Goal: Task Accomplishment & Management: Manage account settings

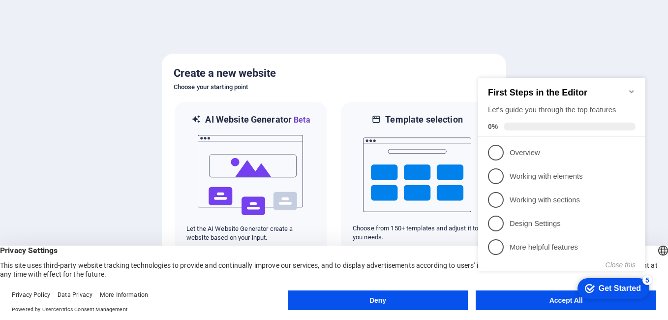
click at [531, 303] on appcues-checklist "Contextual help checklist present on screen" at bounding box center [563, 183] width 179 height 241
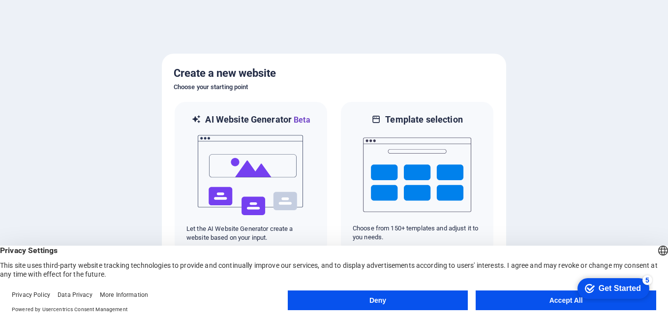
click at [523, 303] on body "entertab.xyz Oops! Press [Ctrl] + [Z] to undo. Just kidding! Press [Ctrl] + [Y]…" at bounding box center [334, 160] width 668 height 320
click at [517, 299] on button "Accept All" at bounding box center [565, 300] width 180 height 20
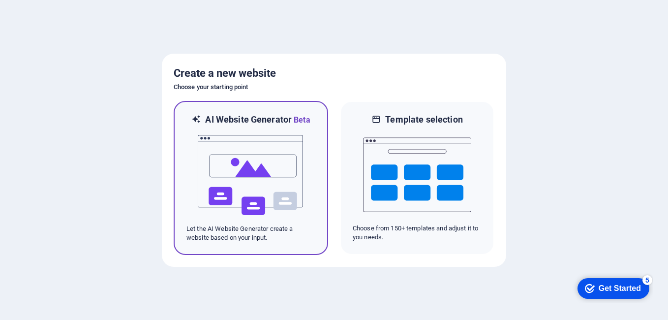
click at [228, 196] on img at bounding box center [251, 175] width 108 height 98
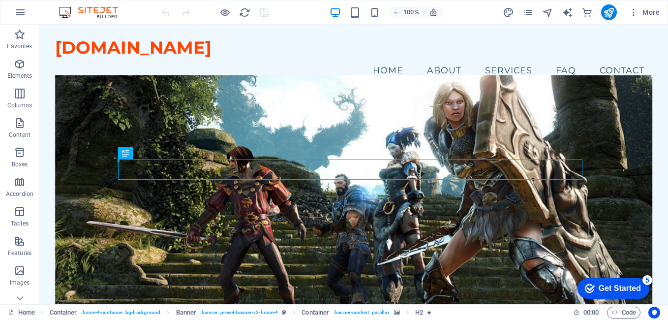
click at [618, 286] on div "Get Started" at bounding box center [619, 288] width 42 height 9
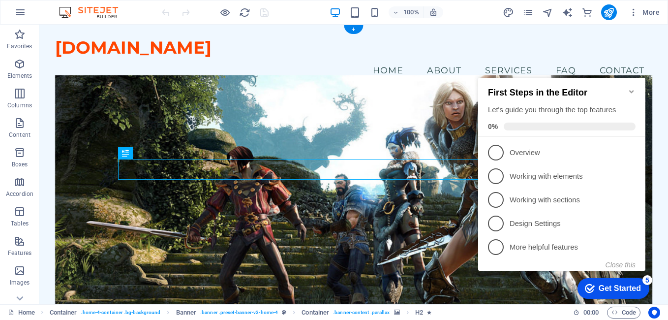
click at [357, 108] on figure at bounding box center [353, 202] width 597 height 254
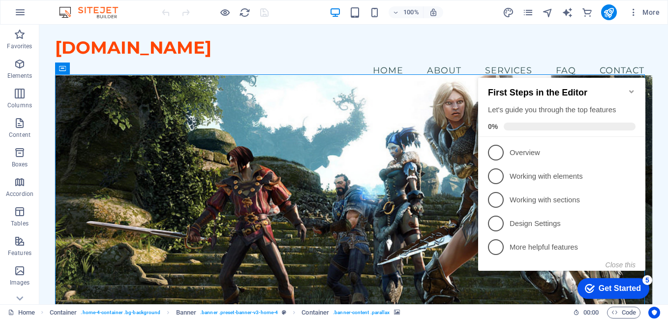
click at [630, 90] on icon "Minimize checklist" at bounding box center [631, 91] width 4 height 3
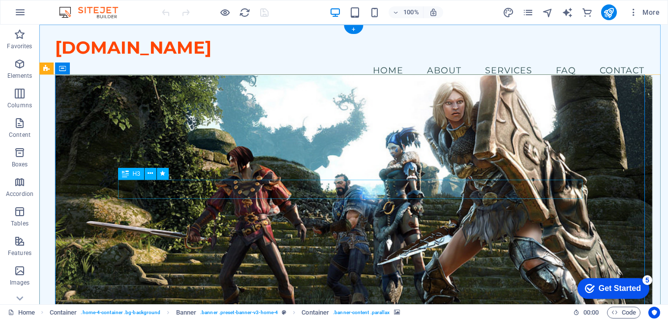
drag, startPoint x: 182, startPoint y: 189, endPoint x: 193, endPoint y: 191, distance: 11.5
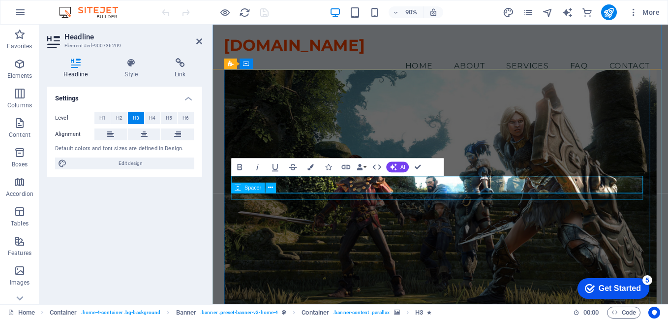
drag, startPoint x: 522, startPoint y: 203, endPoint x: 292, endPoint y: 213, distance: 229.8
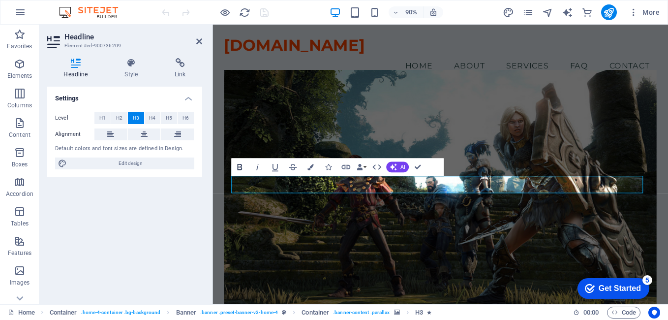
click at [236, 170] on icon "button" at bounding box center [239, 167] width 11 height 11
drag, startPoint x: 433, startPoint y: 200, endPoint x: 514, endPoint y: 200, distance: 81.6
click at [241, 167] on icon "button" at bounding box center [239, 167] width 5 height 6
click at [278, 166] on icon "button" at bounding box center [274, 167] width 11 height 11
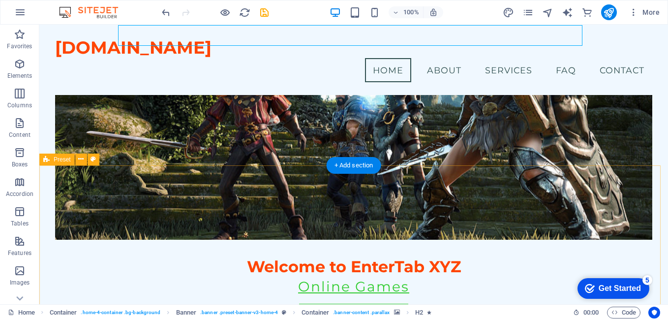
scroll to position [98, 0]
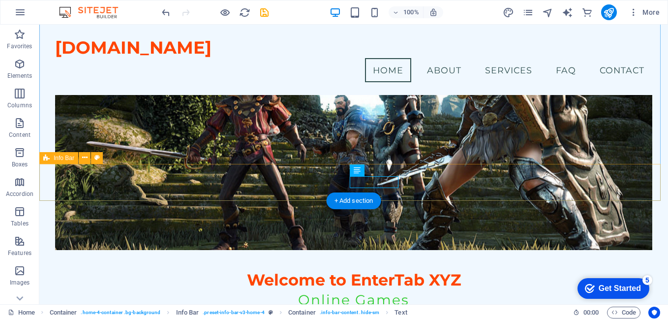
drag, startPoint x: 351, startPoint y: 180, endPoint x: 401, endPoint y: 179, distance: 50.2
drag, startPoint x: 401, startPoint y: 179, endPoint x: 387, endPoint y: 180, distance: 13.3
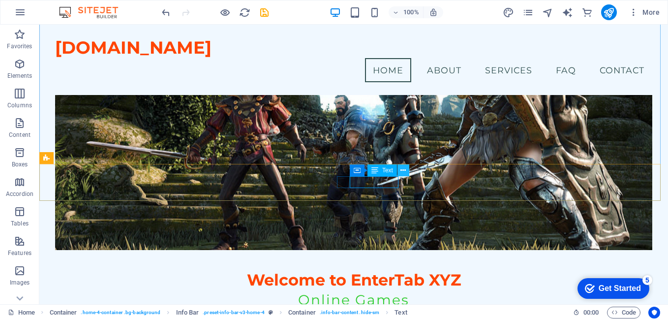
click at [403, 170] on icon at bounding box center [402, 170] width 5 height 10
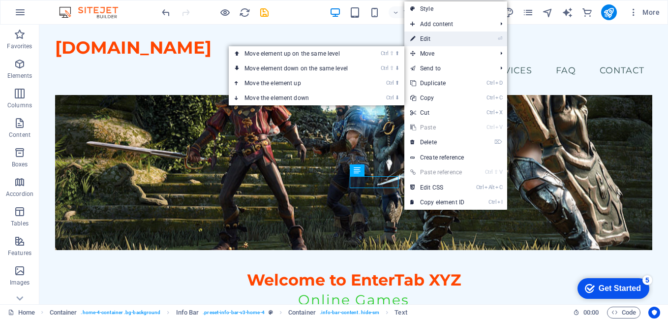
click at [441, 43] on link "⏎ Edit" at bounding box center [437, 38] width 66 height 15
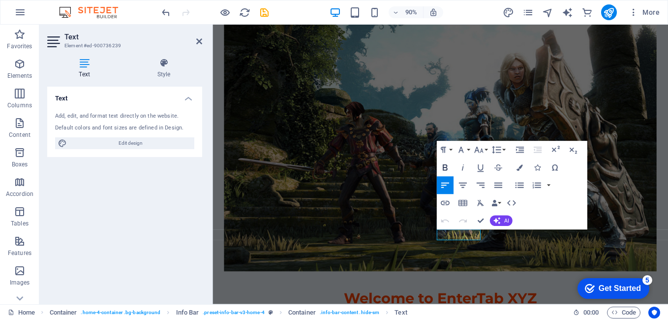
click at [448, 167] on icon "button" at bounding box center [445, 167] width 11 height 11
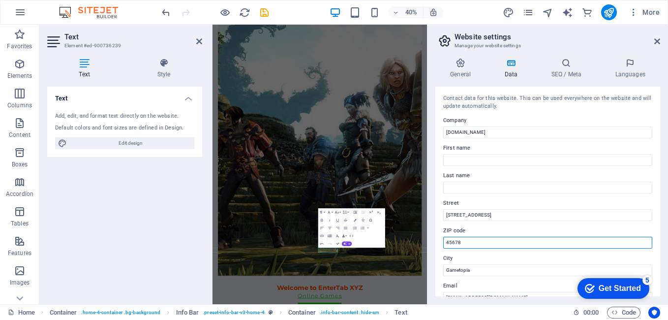
drag, startPoint x: 505, startPoint y: 244, endPoint x: 427, endPoint y: 243, distance: 78.2
click at [427, 243] on aside "Website settings Manage your website settings General Data SEO / Meta Languages…" at bounding box center [547, 164] width 241 height 279
type input "21112"
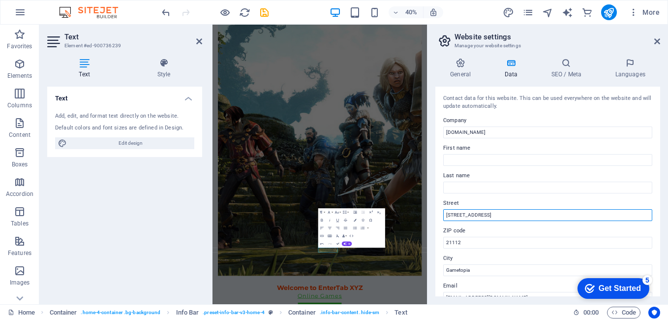
click at [534, 220] on input "[STREET_ADDRESS]" at bounding box center [547, 215] width 209 height 12
type input "1"
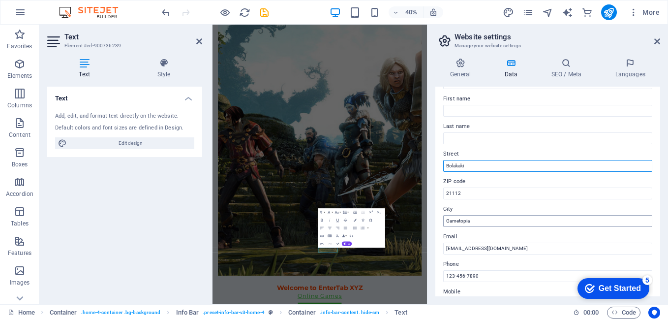
type input "Bolakaki"
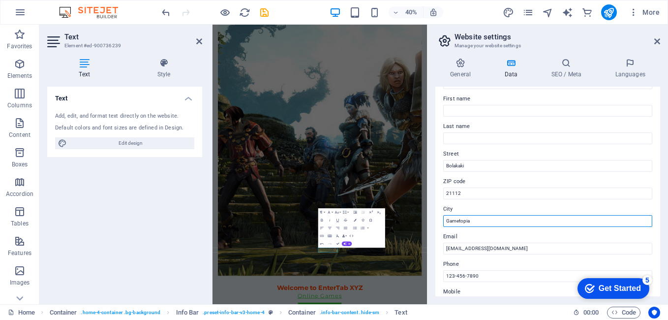
click at [508, 223] on input "Gametopia" at bounding box center [547, 221] width 209 height 12
type input "Game Onlines"
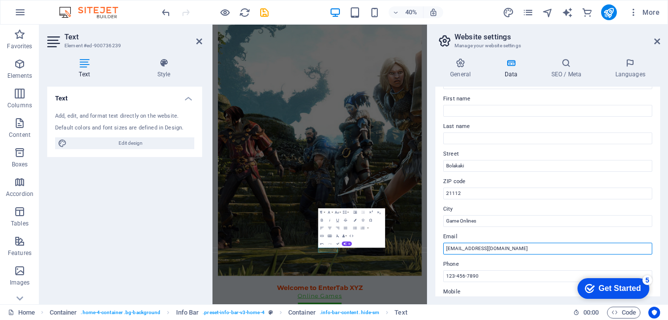
drag, startPoint x: 463, startPoint y: 247, endPoint x: 435, endPoint y: 247, distance: 27.5
click at [435, 247] on div "Contact data for this website. This can be used everywhere on the website and w…" at bounding box center [547, 191] width 225 height 209
type input "iskandar@entertab.xyz"
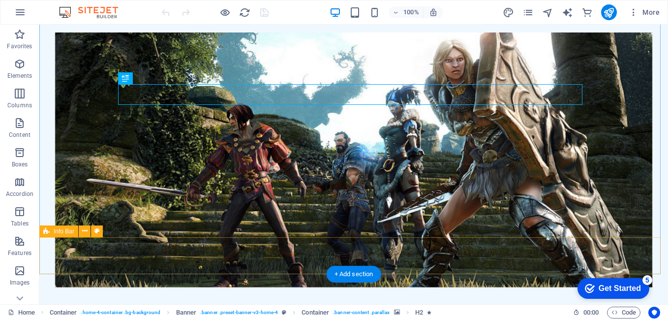
scroll to position [98, 0]
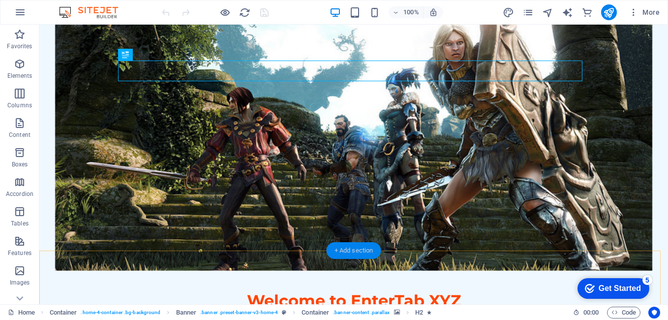
click at [372, 249] on div "+ Add section" at bounding box center [353, 250] width 55 height 17
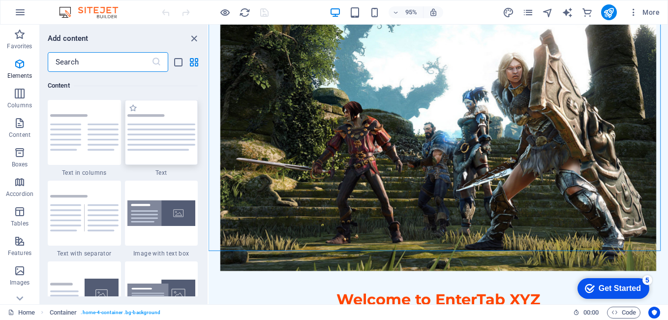
scroll to position [1720, 0]
click at [152, 136] on img at bounding box center [161, 132] width 68 height 36
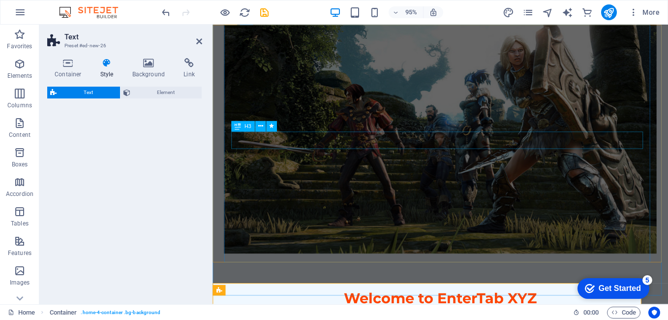
select select "preset-text-v2-default"
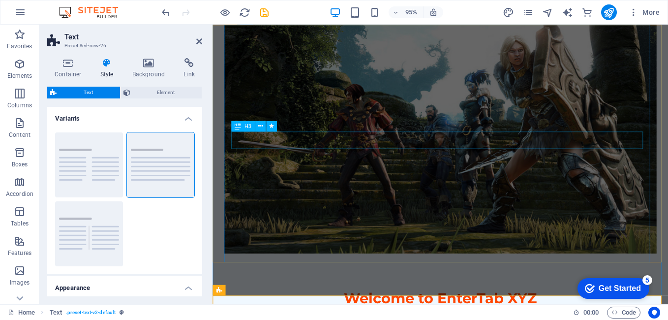
scroll to position [49, 0]
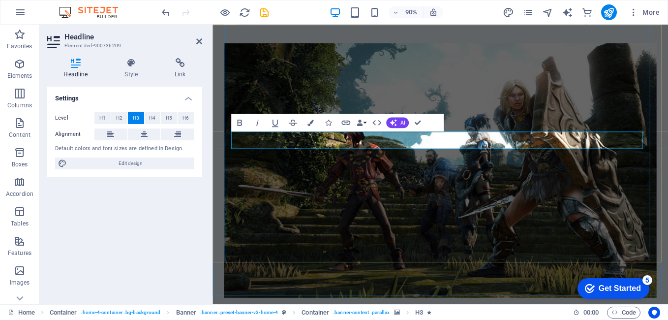
drag, startPoint x: 518, startPoint y: 151, endPoint x: 235, endPoint y: 167, distance: 283.6
drag, startPoint x: 465, startPoint y: 150, endPoint x: 577, endPoint y: 161, distance: 112.7
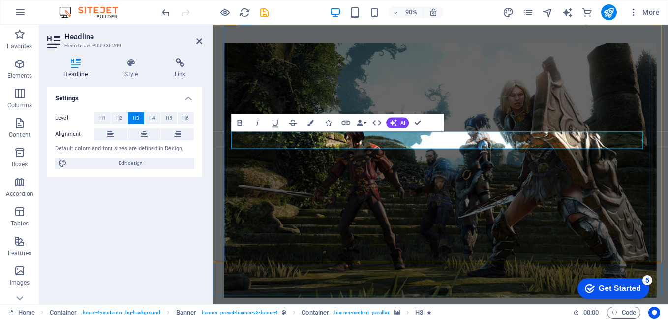
click at [575, 97] on figure at bounding box center [465, 187] width 481 height 282
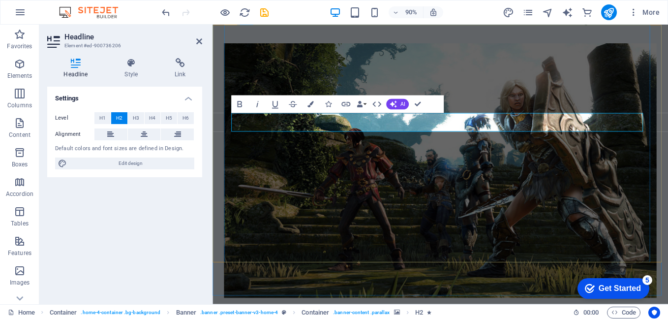
drag, startPoint x: 486, startPoint y: 134, endPoint x: 525, endPoint y: 140, distance: 39.4
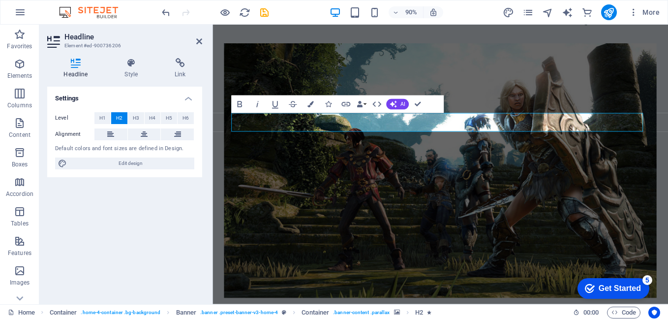
click at [564, 192] on figure at bounding box center [465, 187] width 481 height 282
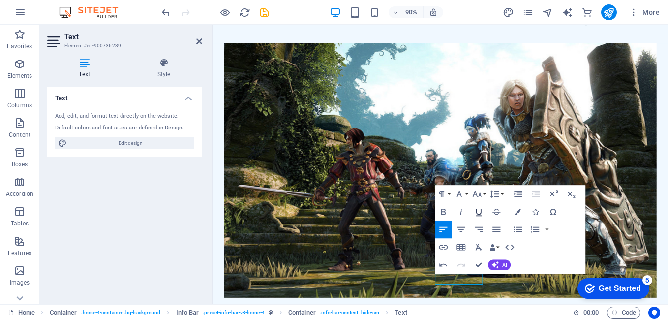
click at [479, 211] on icon "button" at bounding box center [478, 212] width 11 height 11
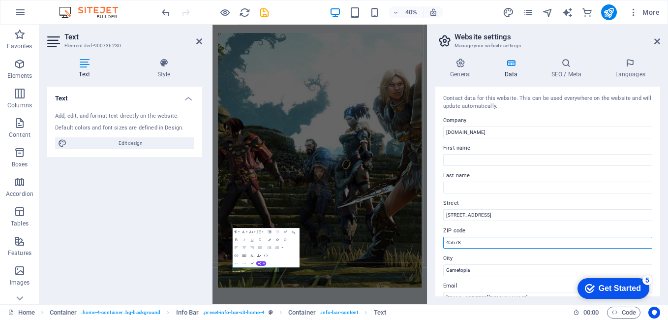
drag, startPoint x: 694, startPoint y: 267, endPoint x: 709, endPoint y: 573, distance: 306.2
drag, startPoint x: 503, startPoint y: 241, endPoint x: 433, endPoint y: 241, distance: 69.8
click at [433, 241] on div "General Data SEO / Meta Languages Website name [DOMAIN_NAME] Logo Drag files he…" at bounding box center [547, 177] width 240 height 254
click at [454, 242] on input "2112" at bounding box center [547, 243] width 209 height 12
type input "21112"
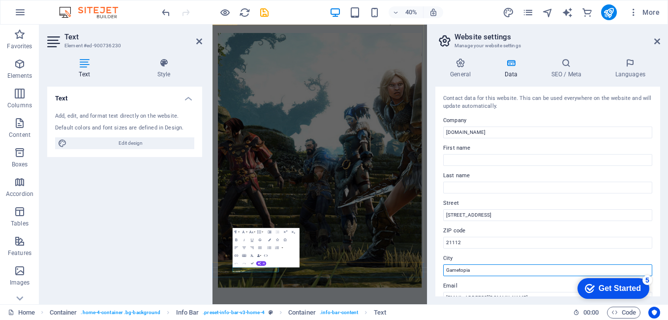
click at [506, 272] on input "Gametopia" at bounding box center [547, 270] width 209 height 12
type input "G"
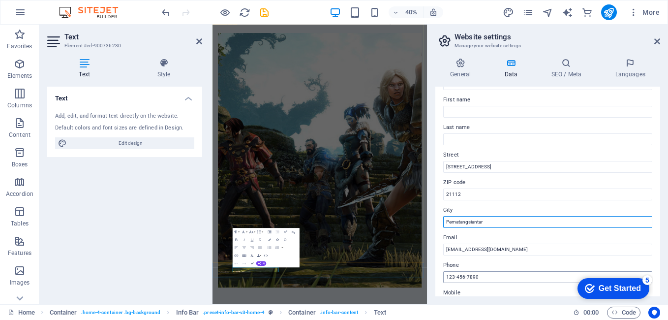
scroll to position [98, 0]
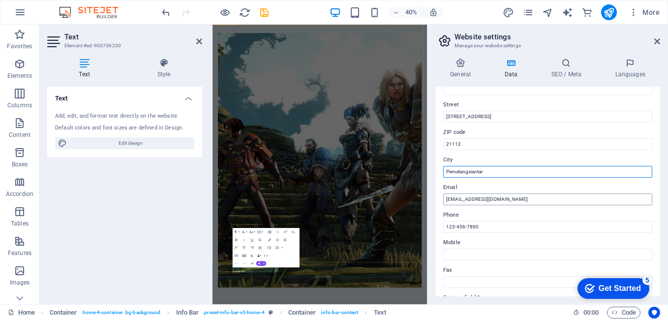
type input "Pematangsiantar"
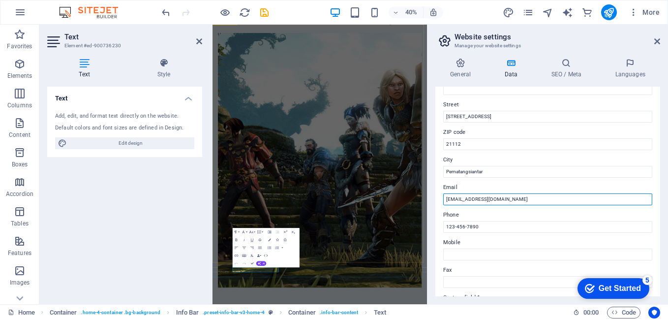
drag, startPoint x: 676, startPoint y: 223, endPoint x: 641, endPoint y: 229, distance: 35.4
drag, startPoint x: 519, startPoint y: 197, endPoint x: 429, endPoint y: 201, distance: 90.1
click at [429, 201] on aside "Website settings Manage your website settings General Data SEO / Meta Languages…" at bounding box center [547, 164] width 241 height 279
type input "[EMAIL_ADDRESS][DOMAIN_NAME]"
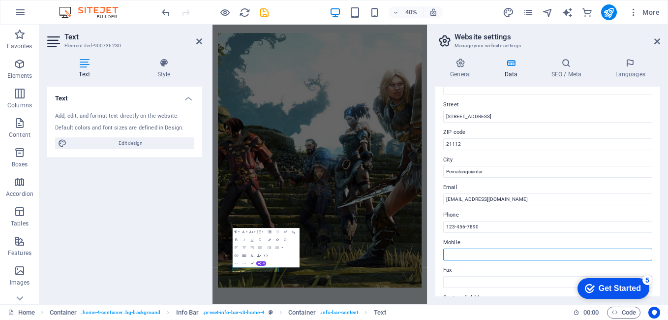
click at [482, 255] on input "Mobile" at bounding box center [547, 254] width 209 height 12
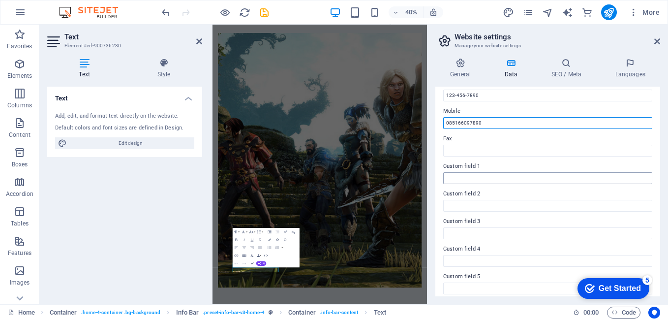
scroll to position [263, 0]
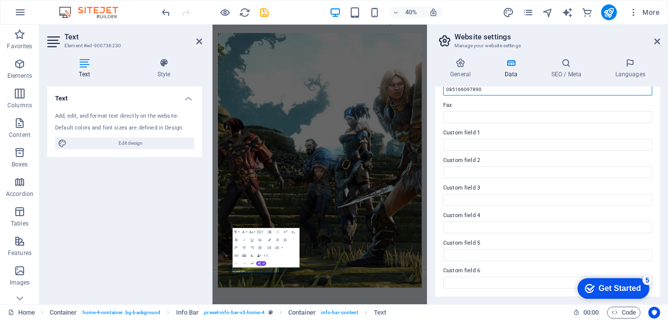
type input "085166097890"
click at [629, 290] on div "Get Started" at bounding box center [619, 288] width 42 height 9
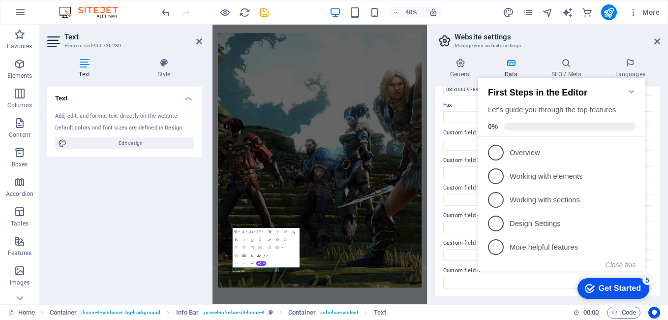
click at [81, 214] on div "Text Add, edit, and format text directly on the website. Default colors and fon…" at bounding box center [124, 191] width 155 height 209
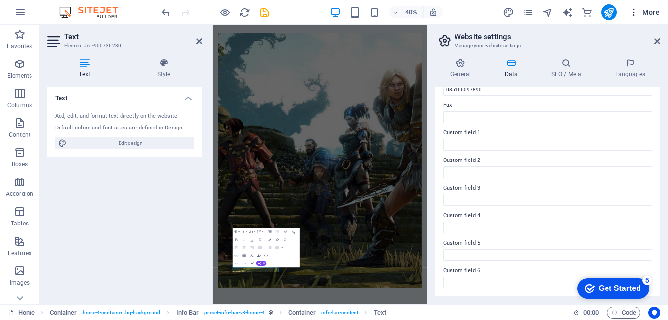
click at [634, 11] on icon "button" at bounding box center [633, 12] width 10 height 10
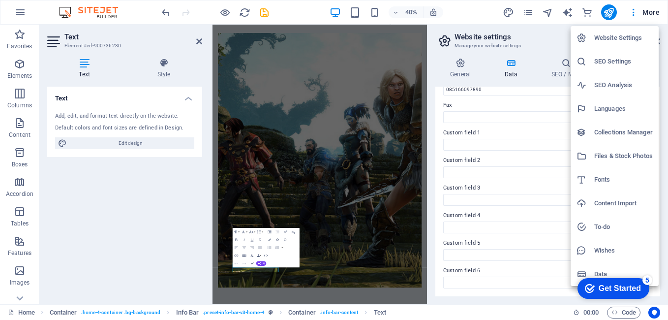
click at [648, 39] on h6 "Website Settings" at bounding box center [623, 38] width 59 height 12
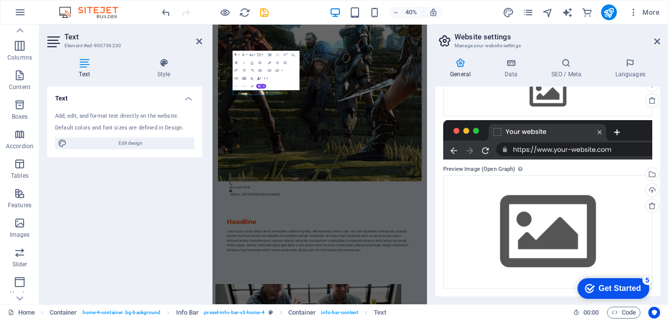
scroll to position [0, 0]
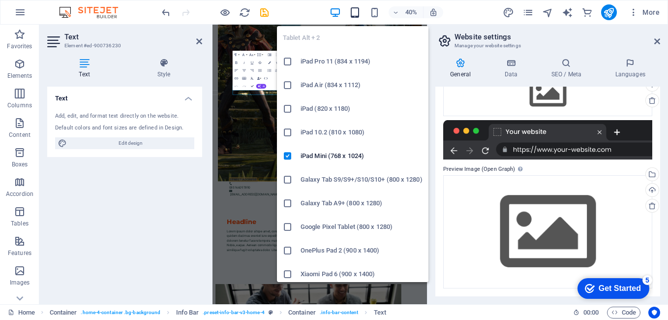
click at [355, 16] on icon "button" at bounding box center [354, 12] width 11 height 11
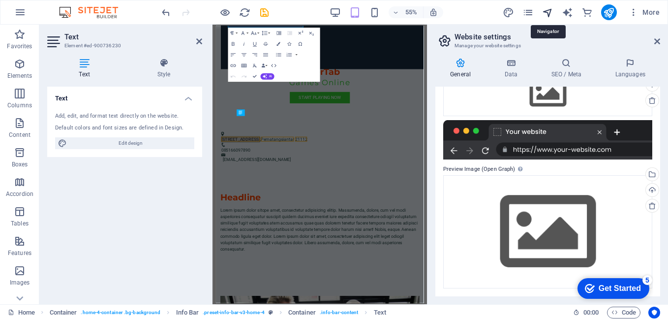
click at [551, 10] on icon "navigator" at bounding box center [547, 12] width 11 height 11
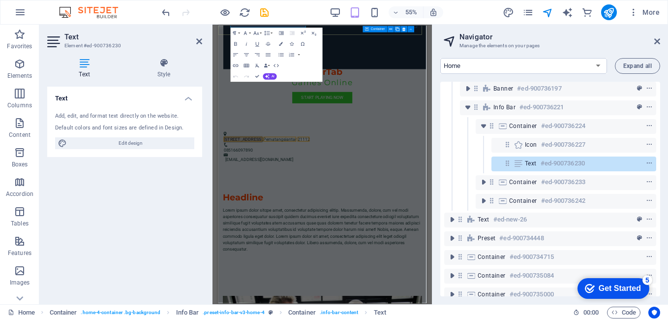
scroll to position [77, 0]
